Goal: Transaction & Acquisition: Download file/media

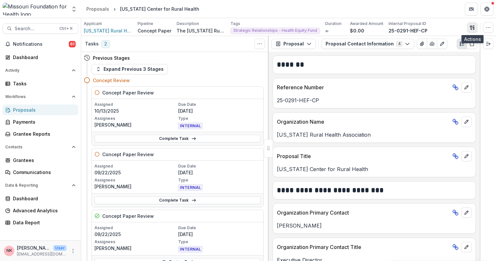
click at [474, 26] on icon "button" at bounding box center [472, 27] width 5 height 5
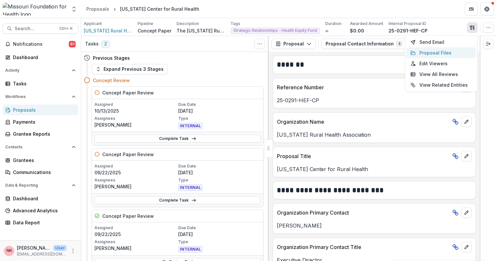
click at [434, 53] on button "Proposal Files" at bounding box center [440, 52] width 69 height 11
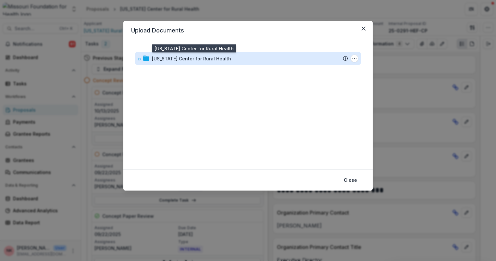
click at [167, 58] on div "[US_STATE] Center for Rural Health" at bounding box center [191, 58] width 79 height 7
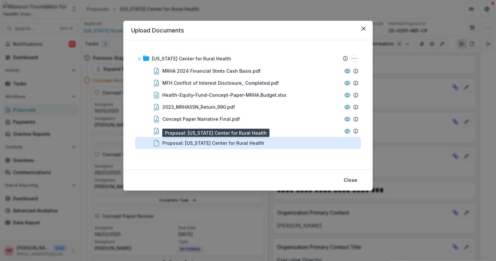
click at [197, 143] on div "Proposal: [US_STATE] Center for Rural Health" at bounding box center [213, 143] width 102 height 7
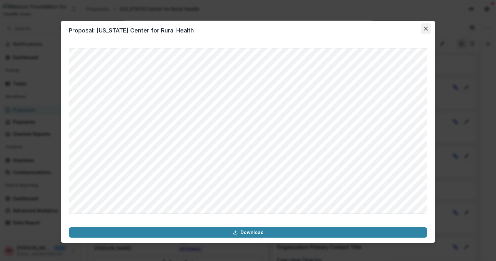
click at [426, 27] on icon "Close" at bounding box center [426, 29] width 4 height 4
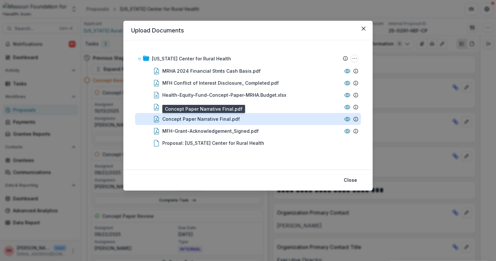
click at [204, 118] on div "Concept Paper Narrative Final.pdf" at bounding box center [201, 119] width 78 height 7
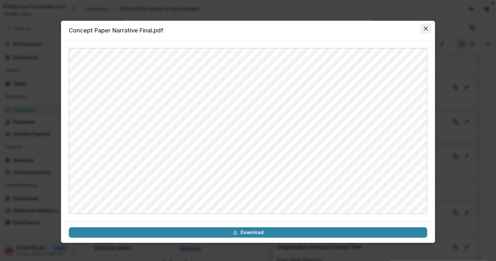
click at [427, 27] on icon "Close" at bounding box center [426, 29] width 4 height 4
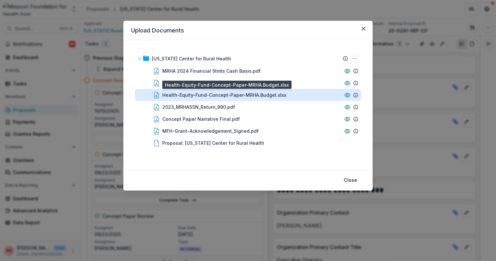
click at [231, 94] on div "Health-Equity-Fund-Concept-Paper-MRHA.Budget.xlsx" at bounding box center [224, 95] width 124 height 7
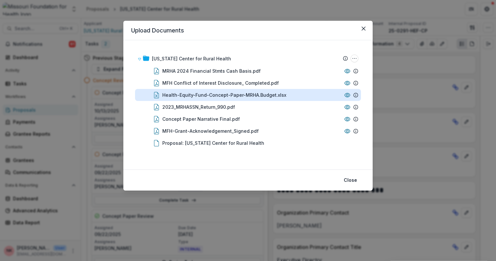
click at [231, 94] on div "Loading..." at bounding box center [248, 131] width 355 height 164
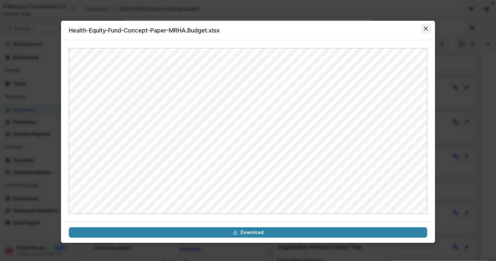
click at [425, 30] on icon "Close" at bounding box center [426, 29] width 4 height 4
